Goal: Information Seeking & Learning: Learn about a topic

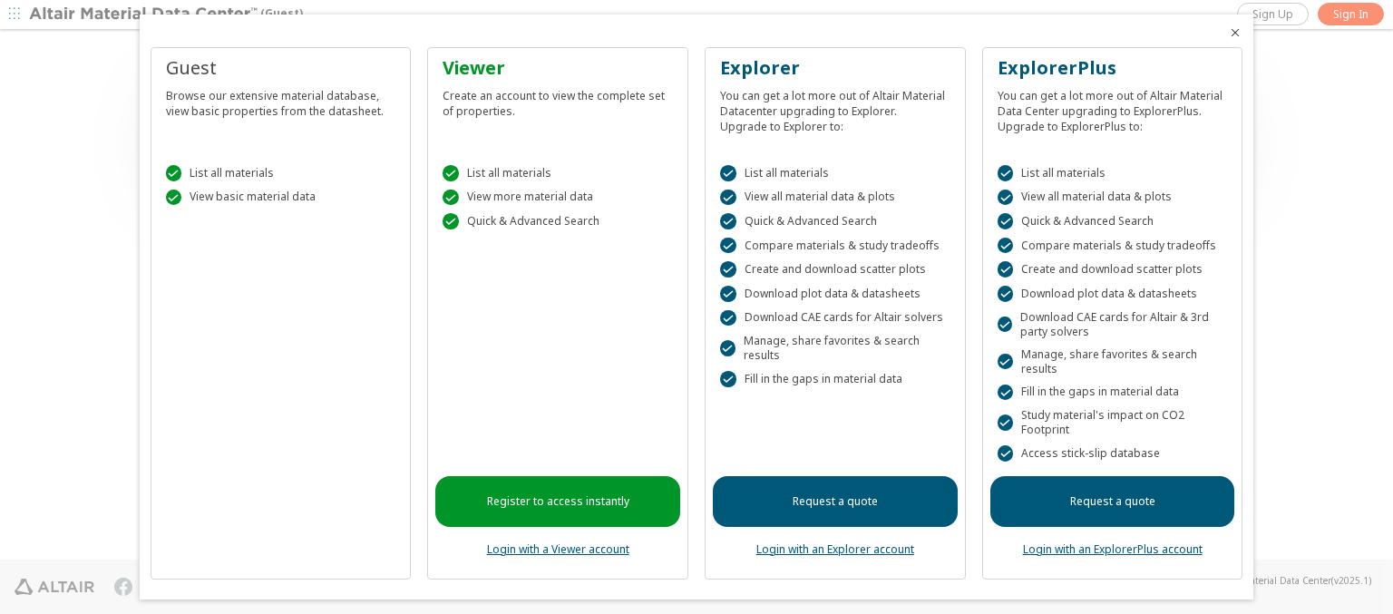
click at [1228, 33] on icon "Close" at bounding box center [1235, 32] width 15 height 15
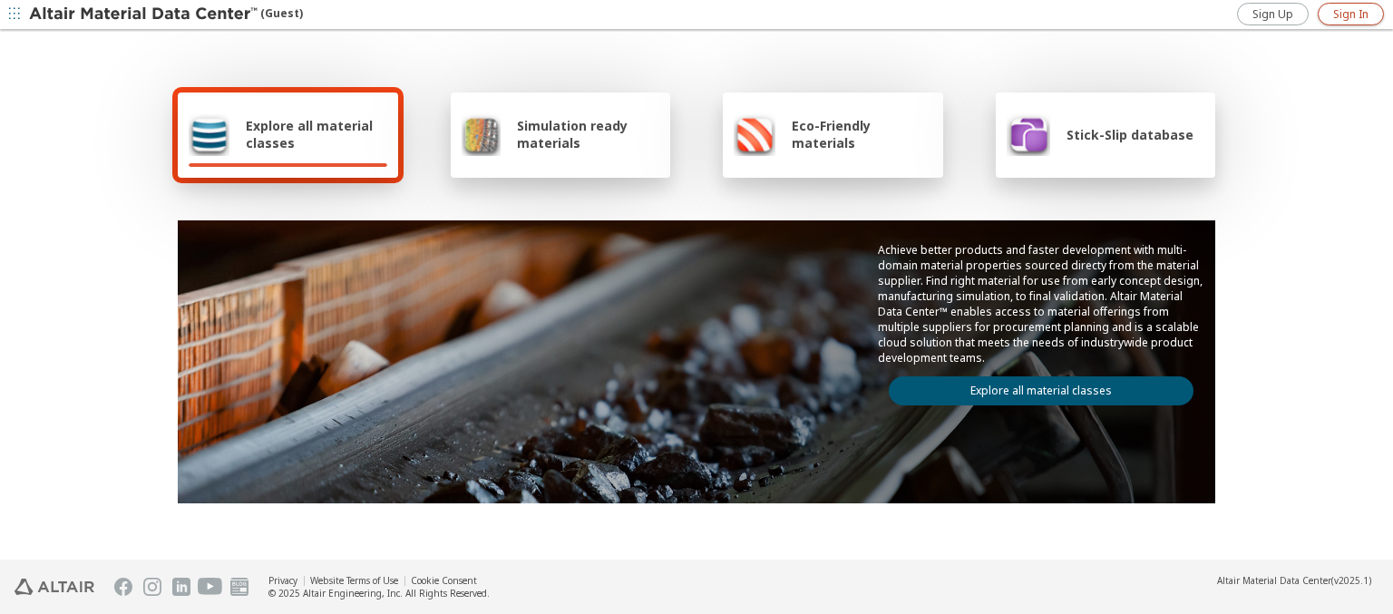
click at [1351, 14] on span "Sign In" at bounding box center [1350, 14] width 35 height 15
click at [144, 15] on img at bounding box center [144, 14] width 231 height 18
click at [309, 134] on span "Explore all material classes" at bounding box center [317, 134] width 142 height 34
click at [1034, 386] on link "Explore all material classes" at bounding box center [1041, 390] width 305 height 29
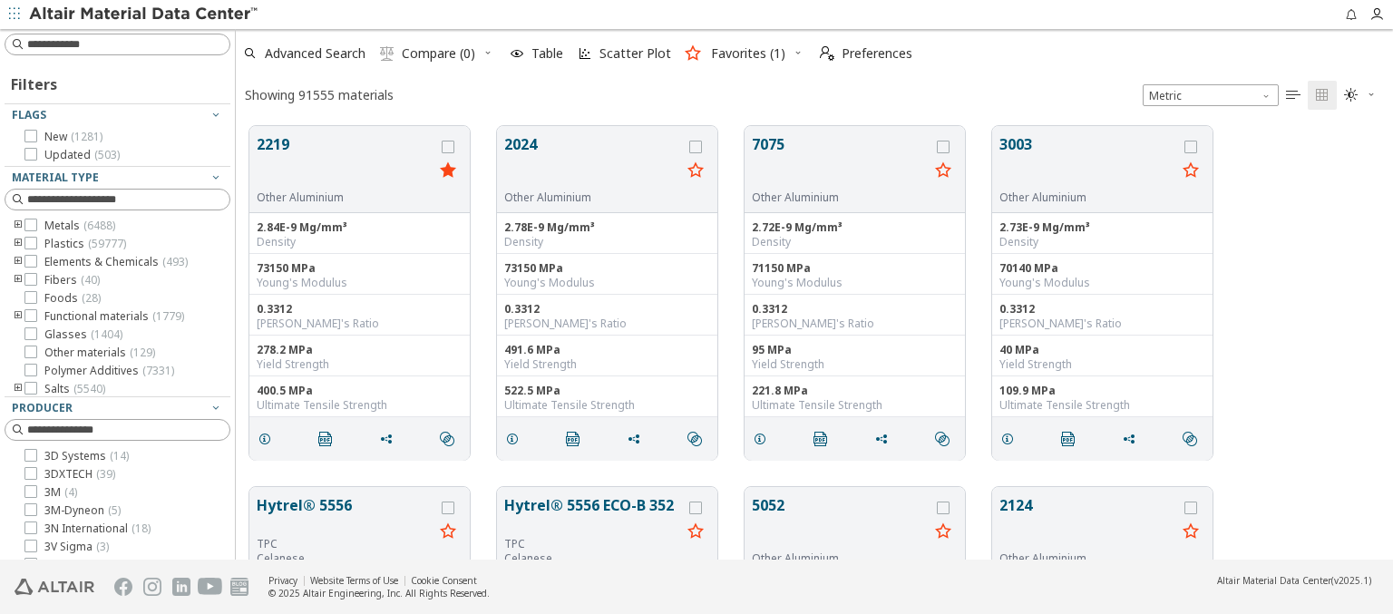
scroll to position [434, 1143]
type input "*********"
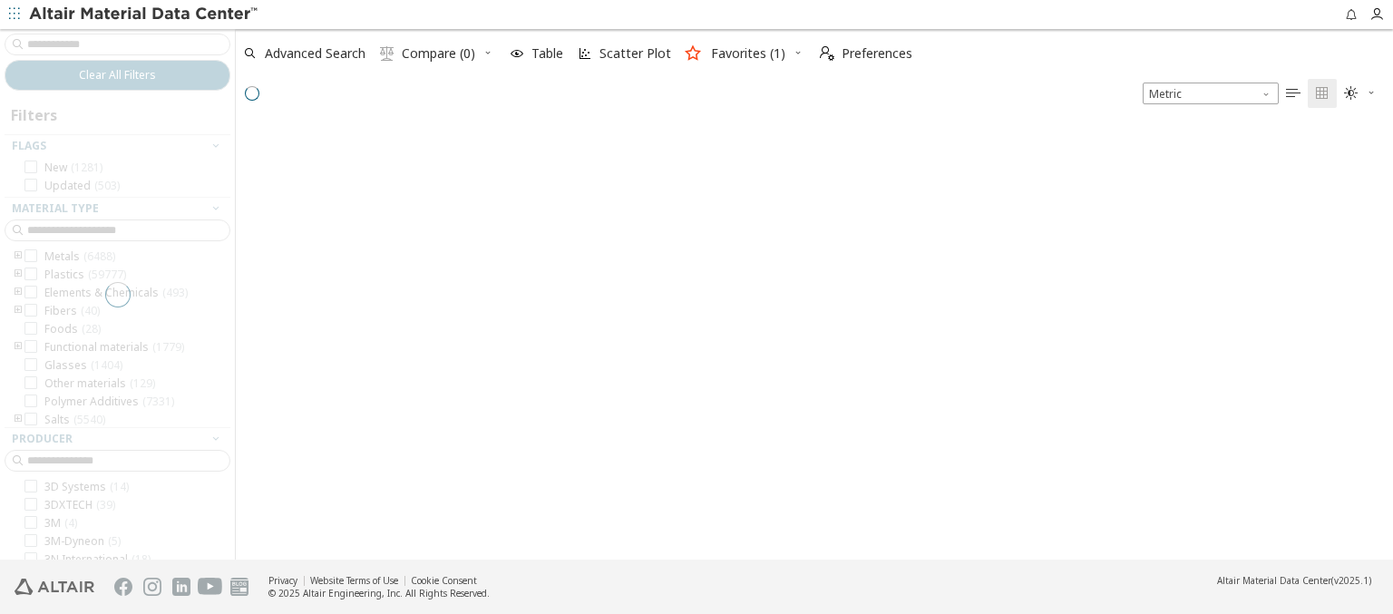
scroll to position [431, 1143]
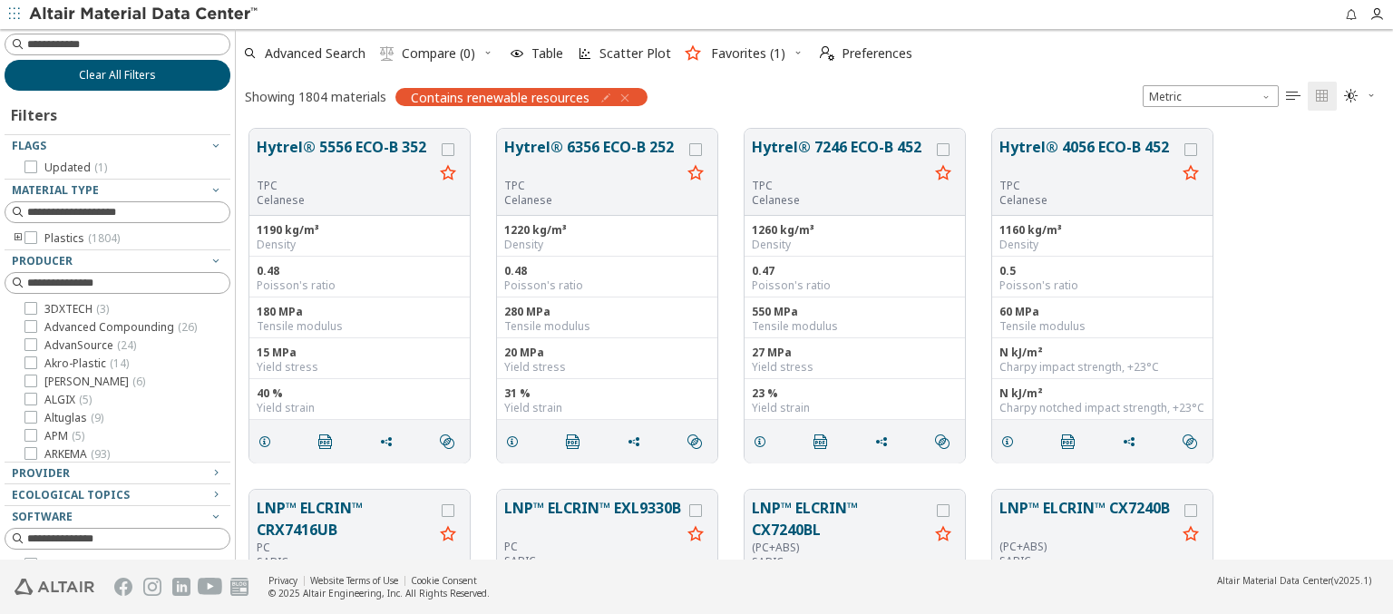
click at [111, 74] on span "Clear All Filters" at bounding box center [117, 75] width 77 height 15
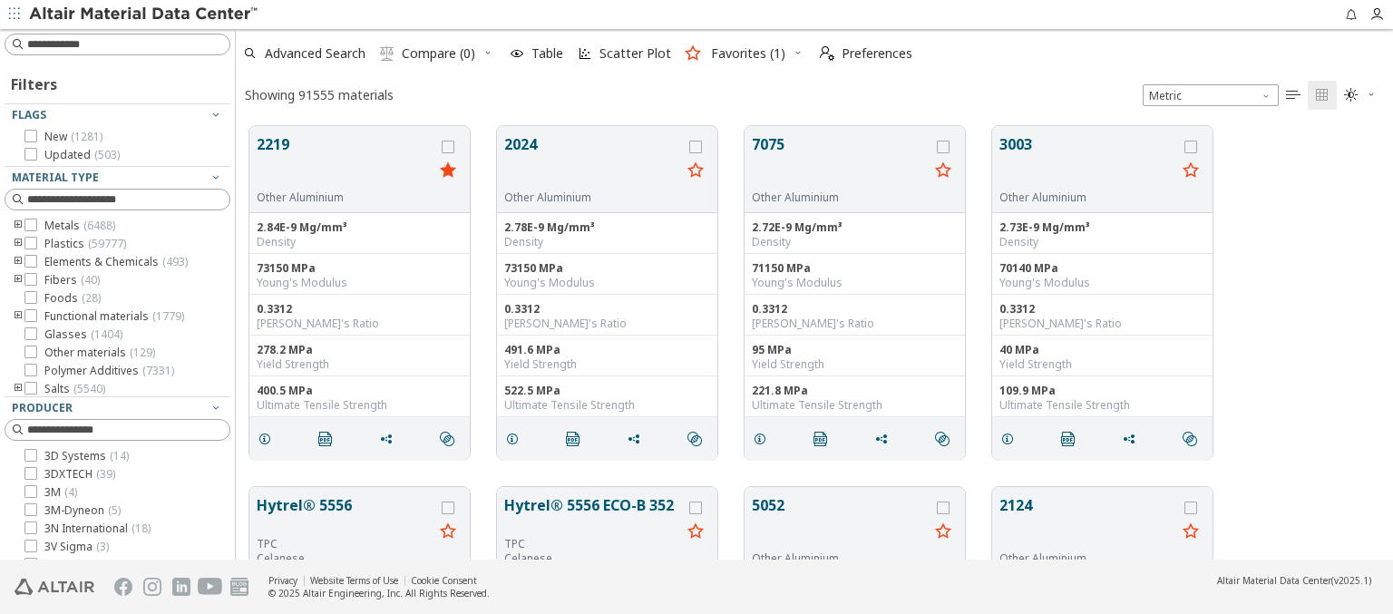
scroll to position [434, 1143]
click at [144, 15] on img at bounding box center [144, 14] width 231 height 18
